Goal: Task Accomplishment & Management: Manage account settings

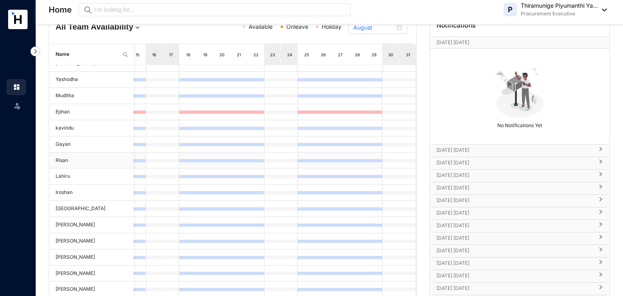
scroll to position [103, 0]
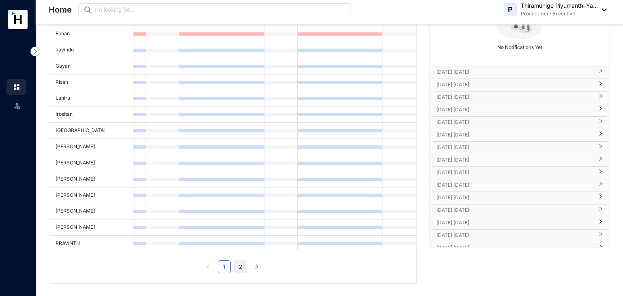
click at [242, 267] on link "2" at bounding box center [240, 267] width 12 height 12
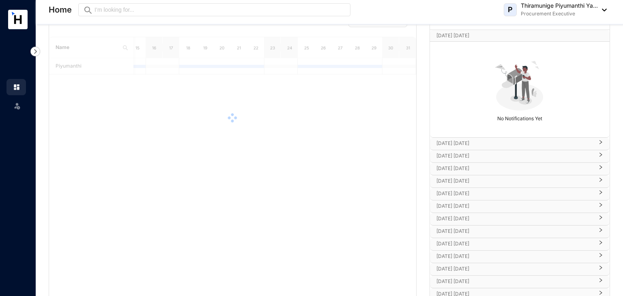
scroll to position [0, 0]
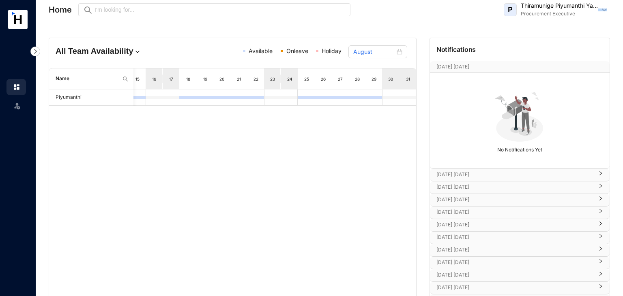
drag, startPoint x: 593, startPoint y: 17, endPoint x: 605, endPoint y: 8, distance: 15.4
click at [605, 8] on div "P Thiramunige Piyumanthi Ya... Procurement Executive" at bounding box center [554, 10] width 103 height 16
click at [598, 6] on div "P Thiramunige Piyumanthi Ya... Procurement Executive" at bounding box center [554, 10] width 103 height 16
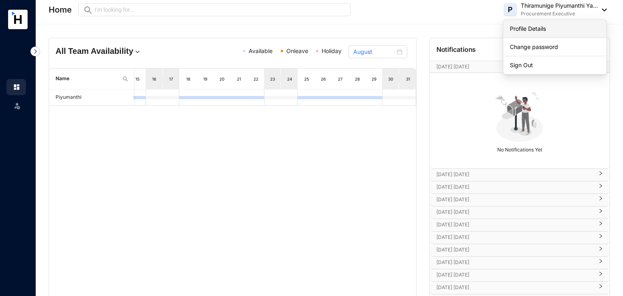
click at [554, 26] on link "Profile Details" at bounding box center [554, 29] width 90 height 8
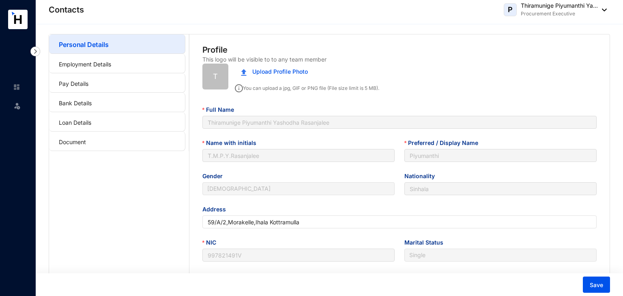
type input "[DATE]"
click at [527, 4] on p "Thiramunige Piyumanthi Ya..." at bounding box center [558, 6] width 77 height 8
click at [393, 55] on div "Profile" at bounding box center [399, 49] width 394 height 11
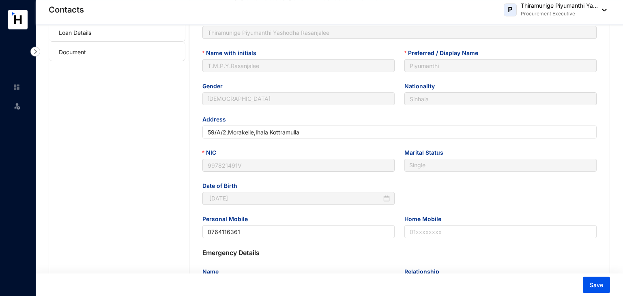
scroll to position [99, 0]
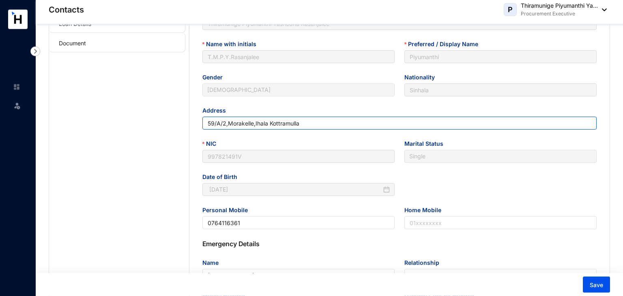
click at [316, 125] on input "59/A/2,Morakelle,Ihala Kottramulla" at bounding box center [399, 123] width 394 height 13
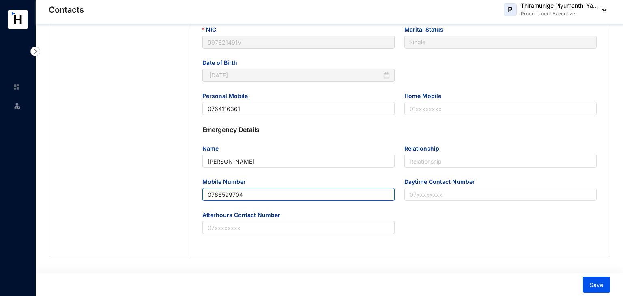
scroll to position [0, 0]
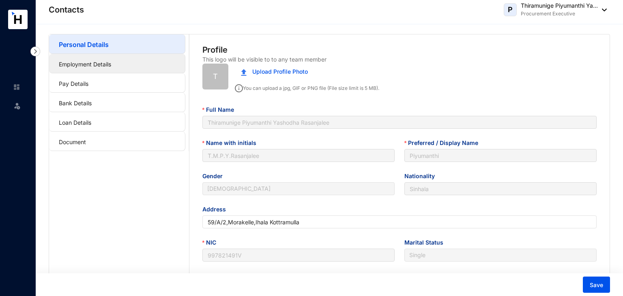
click at [90, 63] on link "Employment Details" at bounding box center [85, 64] width 52 height 7
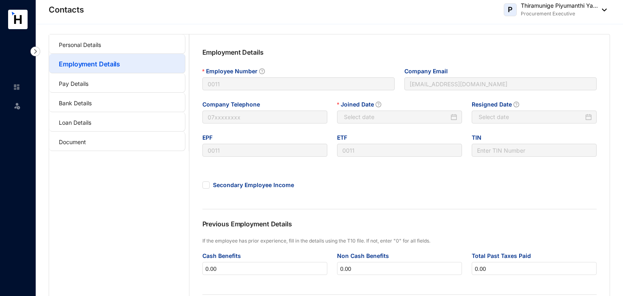
type input "[DATE]"
type input "Invalid Date"
click at [62, 80] on link "Pay Details" at bounding box center [74, 83] width 30 height 7
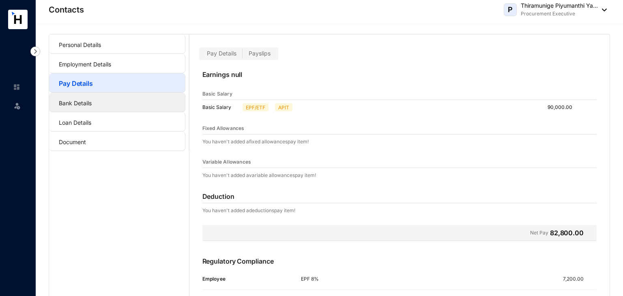
click at [89, 101] on link "Bank Details" at bounding box center [75, 103] width 33 height 7
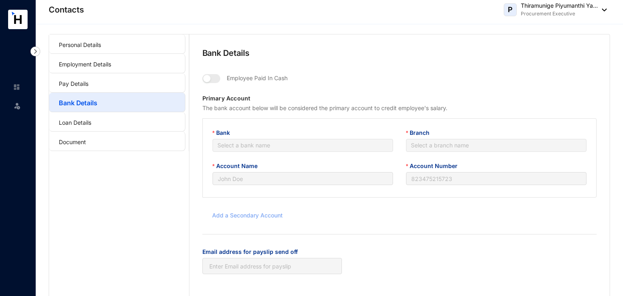
type input "T.M.P.Y.Rasanjalee"
type input "083200240008553"
click at [88, 82] on link "Pay Details" at bounding box center [74, 83] width 30 height 7
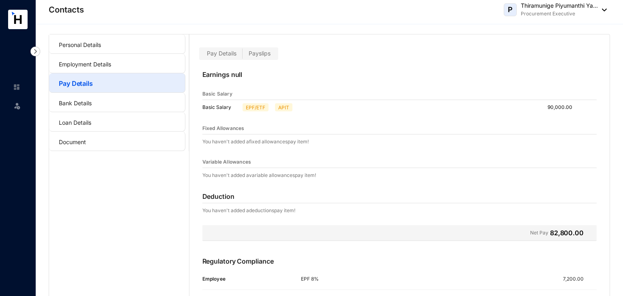
click at [272, 51] on label "Payslips" at bounding box center [259, 53] width 34 height 9
click at [242, 56] on input "Payslips" at bounding box center [242, 56] width 0 height 0
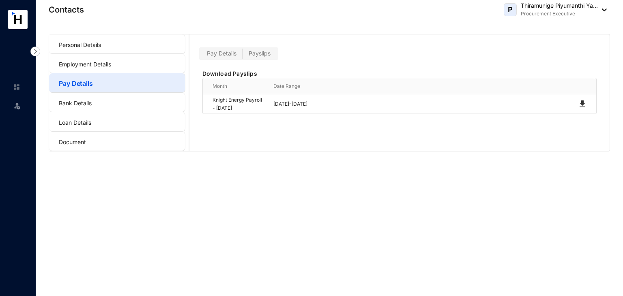
click at [228, 53] on span "Pay Details" at bounding box center [222, 53] width 30 height 7
click at [201, 56] on input "Pay Details" at bounding box center [201, 56] width 0 height 0
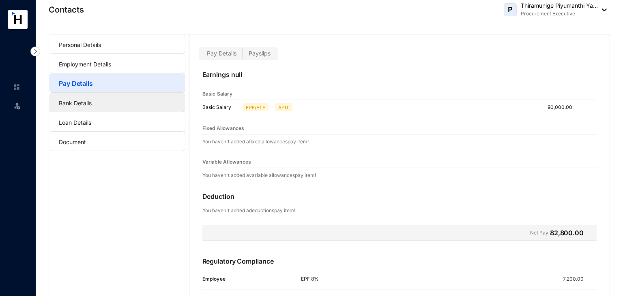
click at [92, 100] on link "Bank Details" at bounding box center [75, 103] width 33 height 7
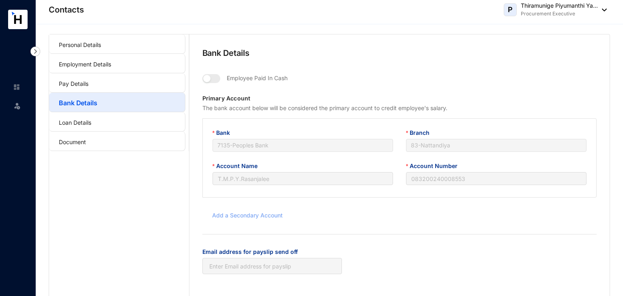
scroll to position [11, 0]
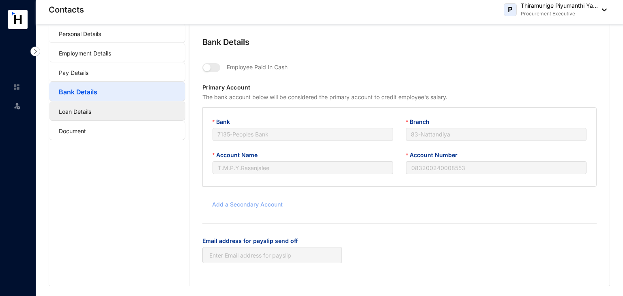
click at [91, 108] on link "Loan Details" at bounding box center [75, 111] width 32 height 7
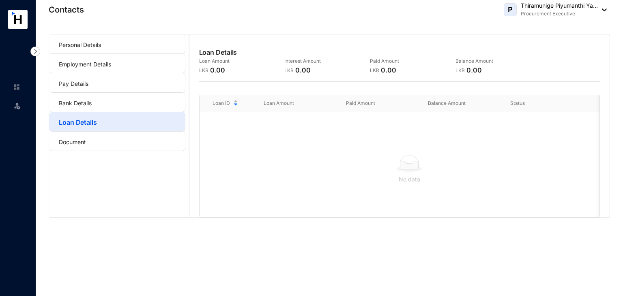
click at [97, 126] on link "Loan Details" at bounding box center [78, 122] width 38 height 8
click at [86, 145] on link "Document" at bounding box center [72, 142] width 27 height 7
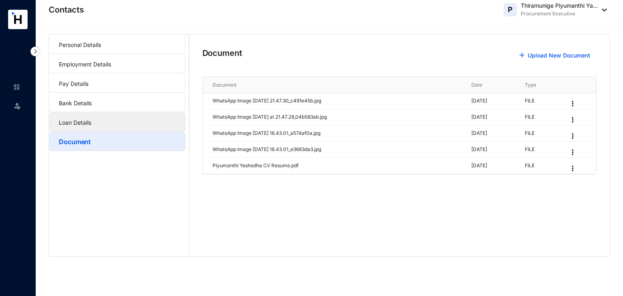
click at [91, 122] on link "Loan Details" at bounding box center [75, 122] width 32 height 7
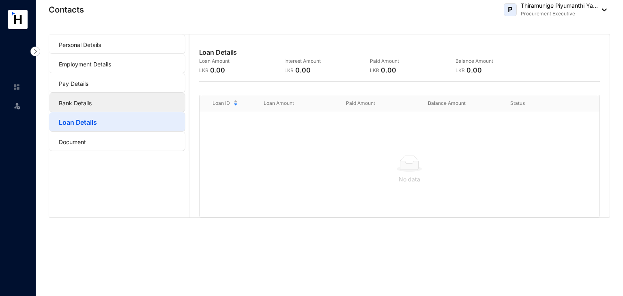
click at [92, 107] on link "Bank Details" at bounding box center [75, 103] width 33 height 7
